Goal: Information Seeking & Learning: Understand process/instructions

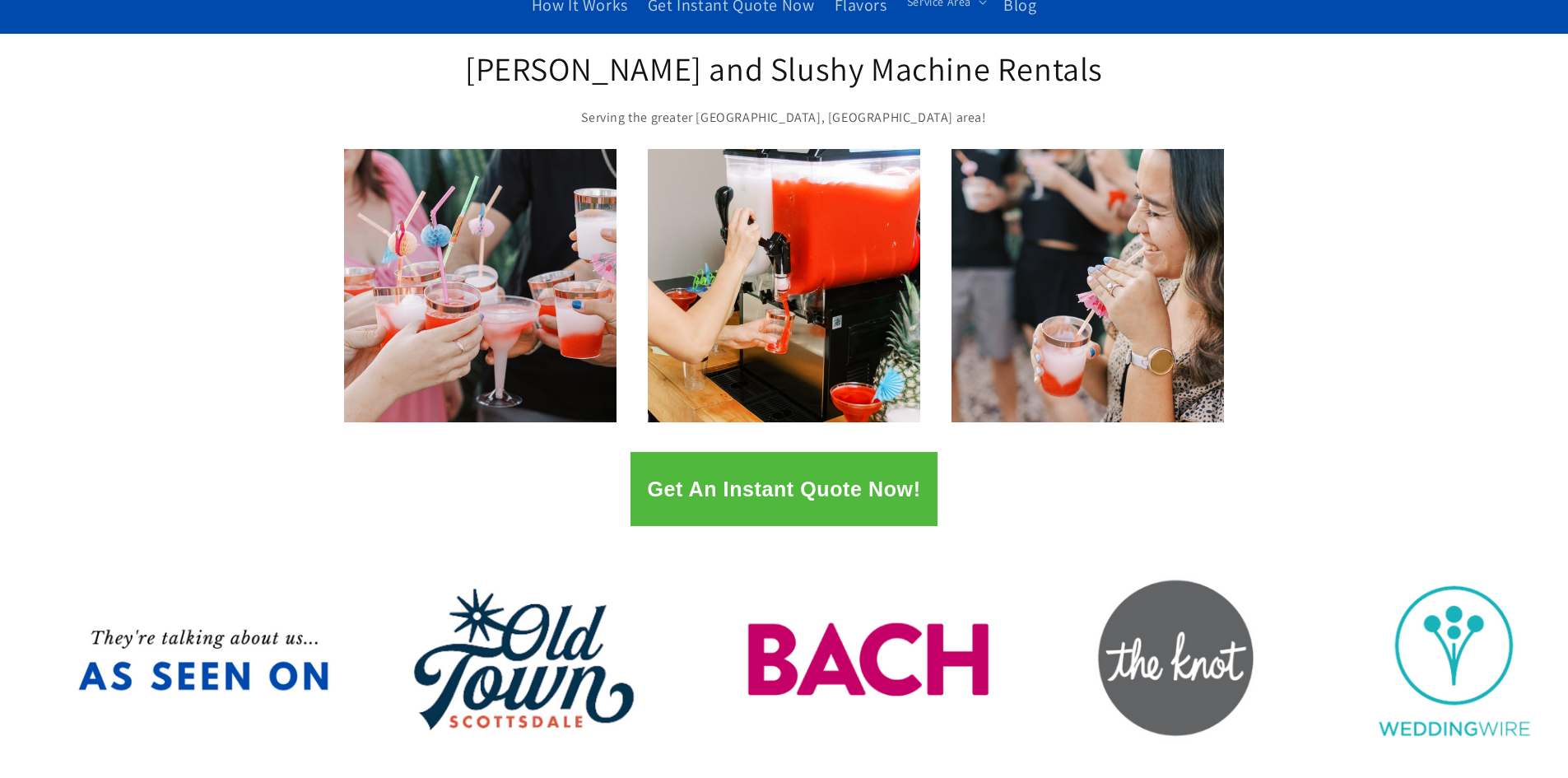
scroll to position [165, 0]
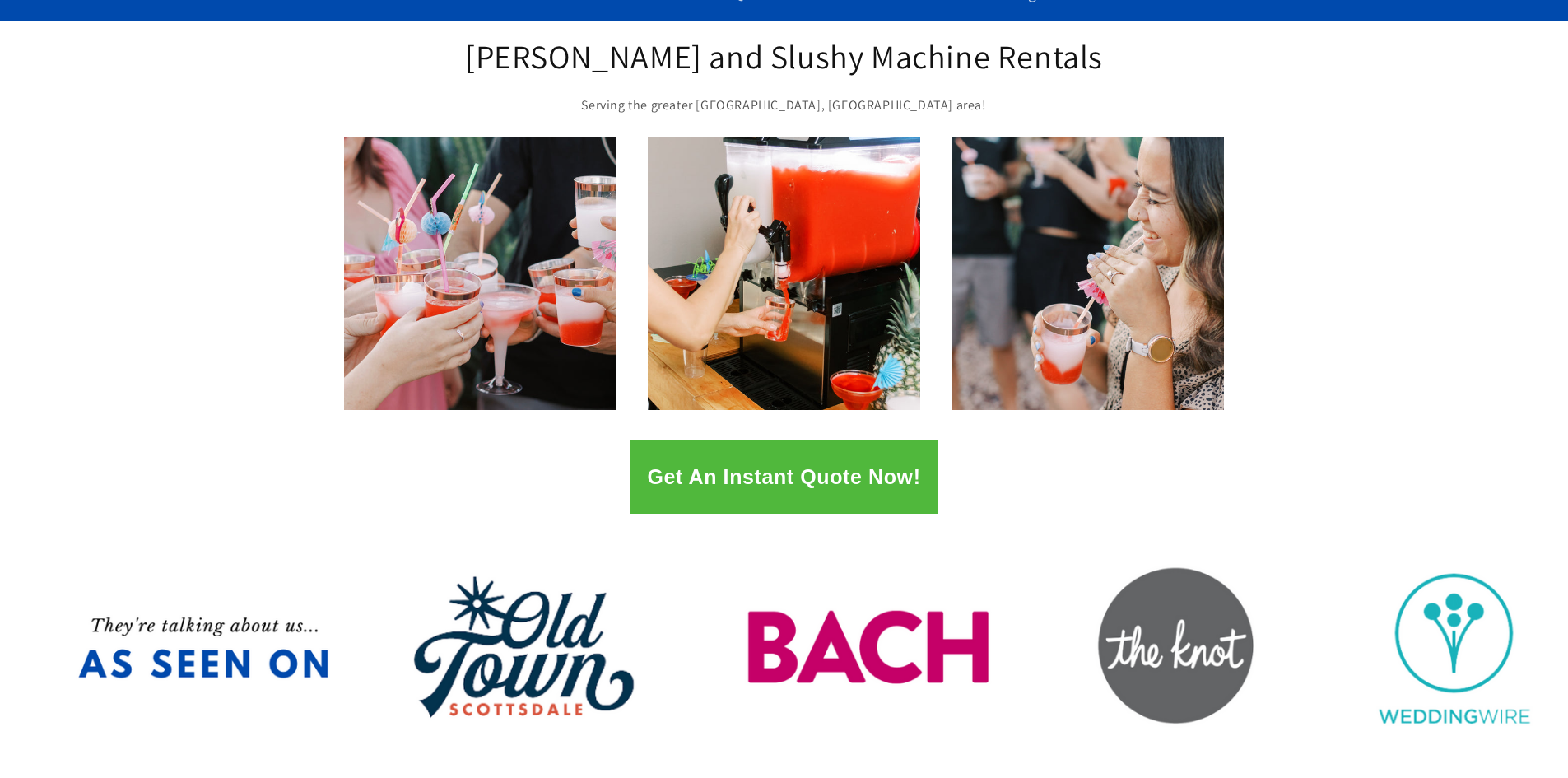
click at [808, 465] on button "Get An Instant Quote Now!" at bounding box center [784, 477] width 307 height 74
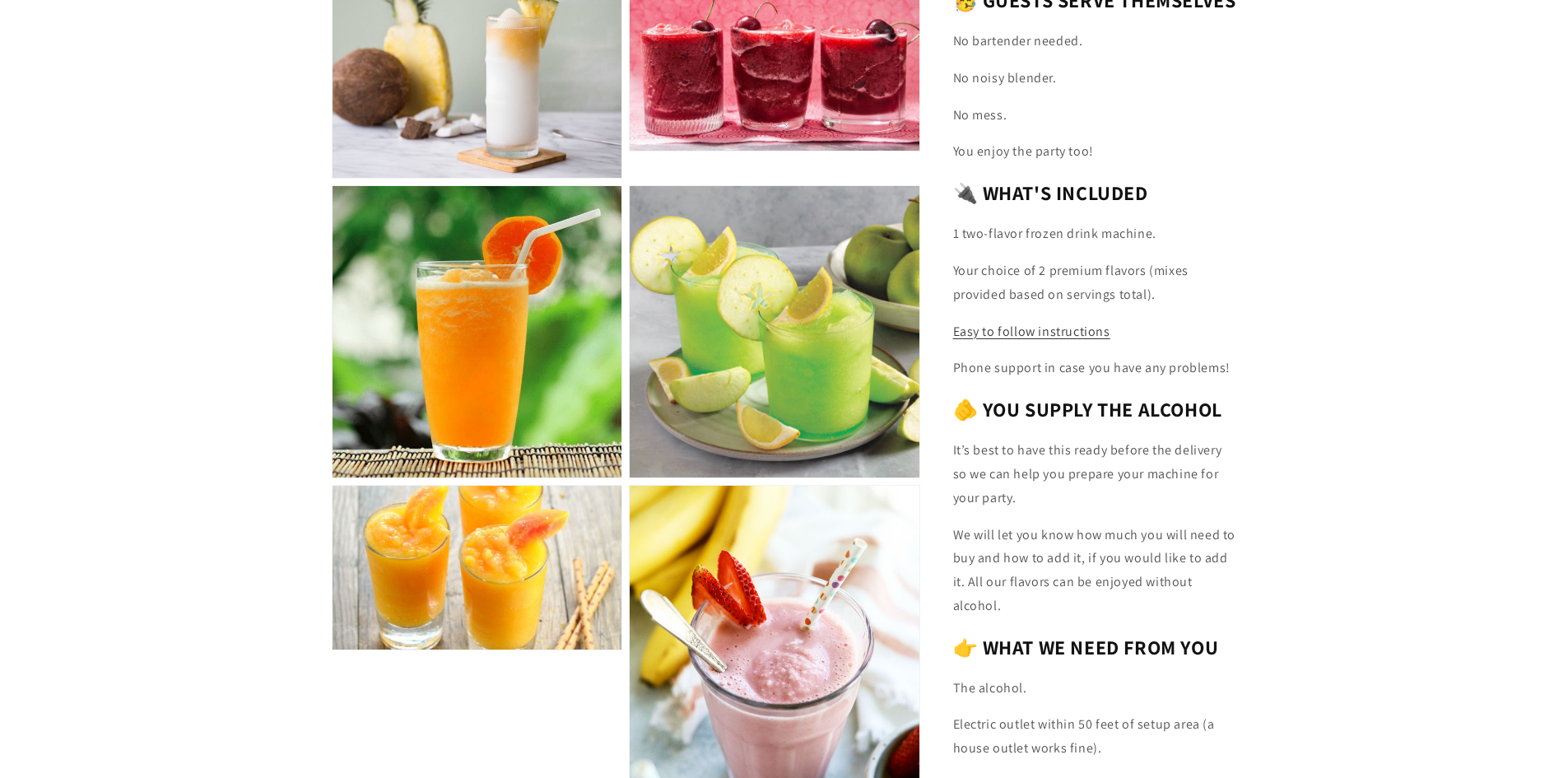
scroll to position [2300, 0]
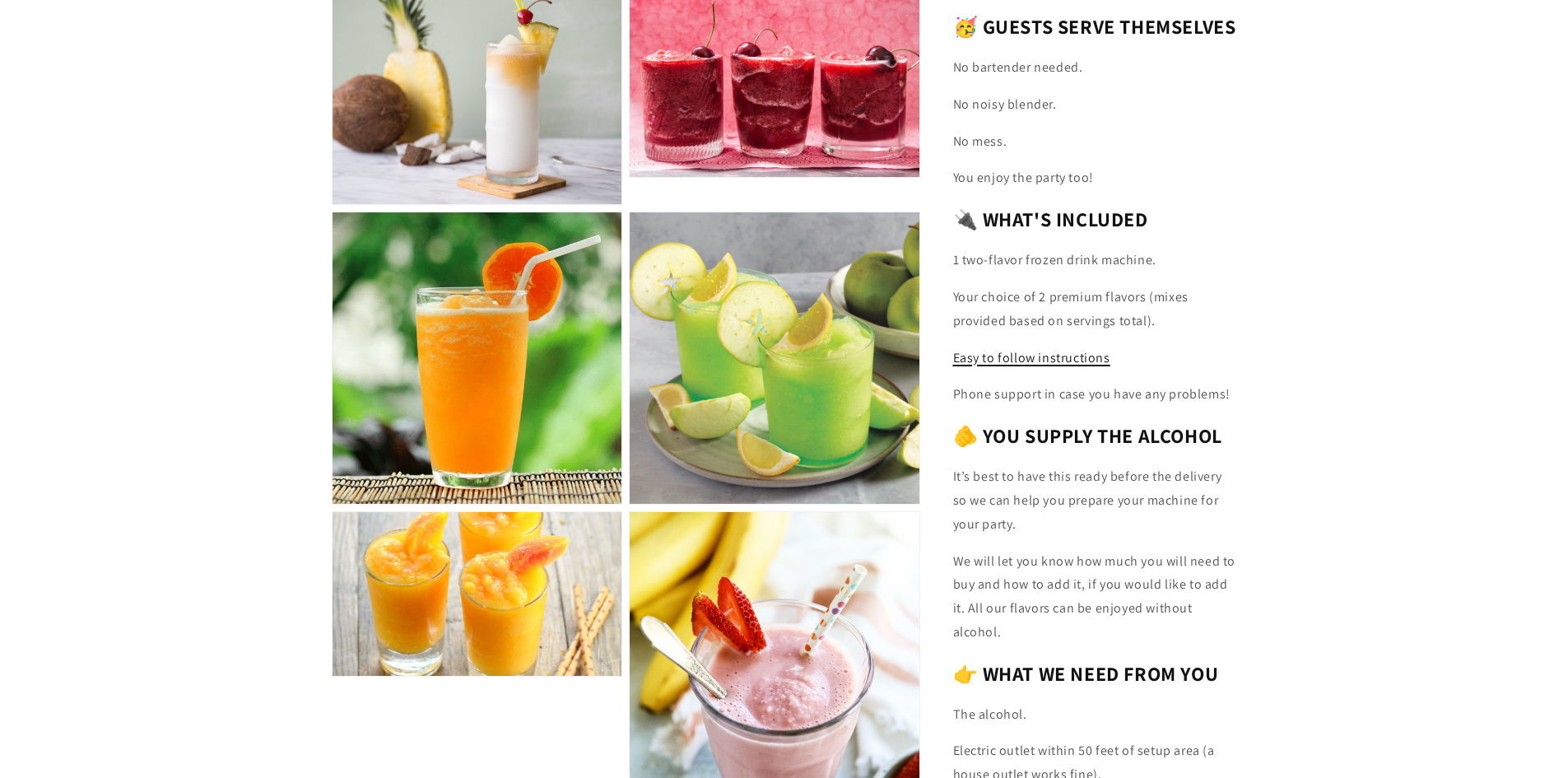
click at [1079, 366] on span "Easy to follow instructions" at bounding box center [1032, 357] width 157 height 17
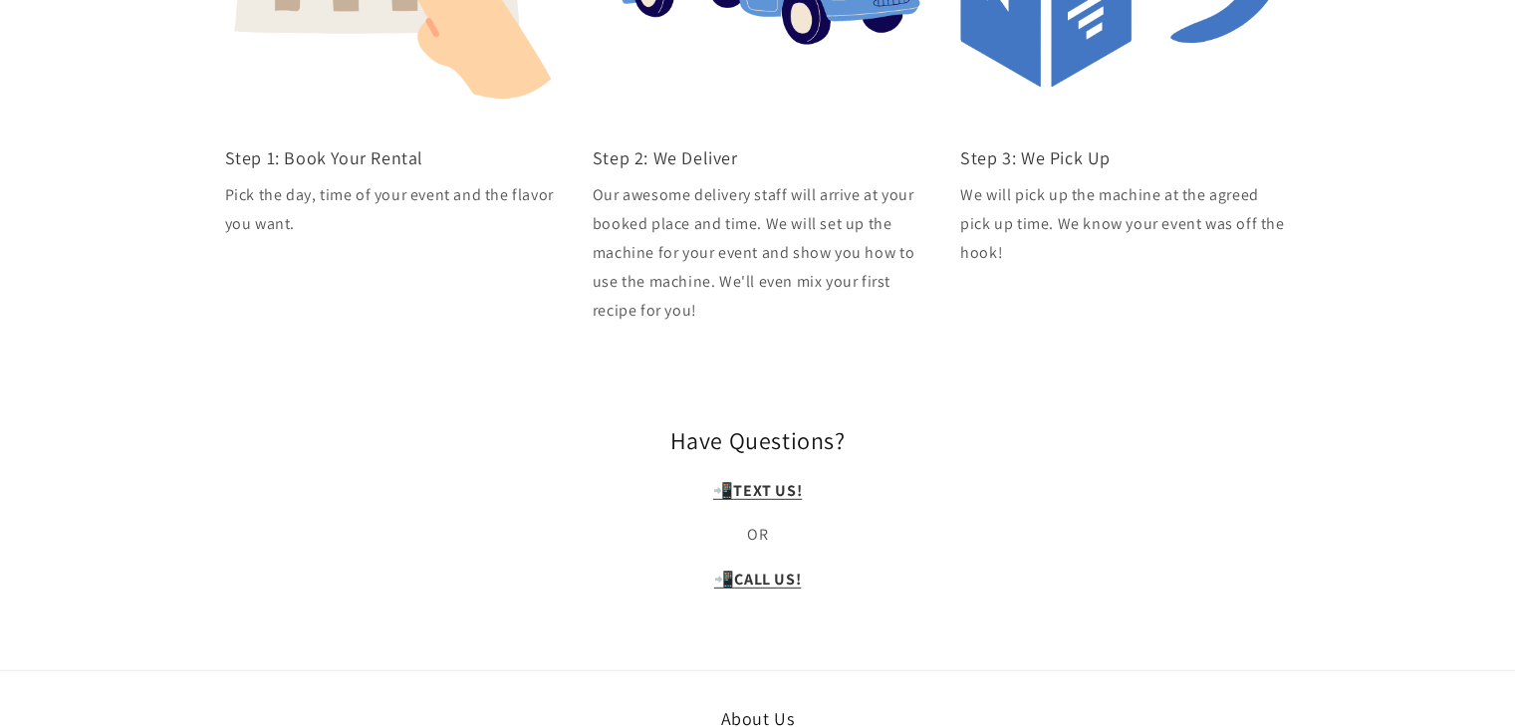
scroll to position [5082, 0]
